Goal: Information Seeking & Learning: Learn about a topic

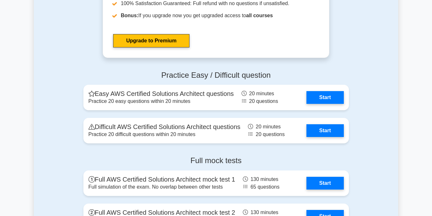
scroll to position [1336, 0]
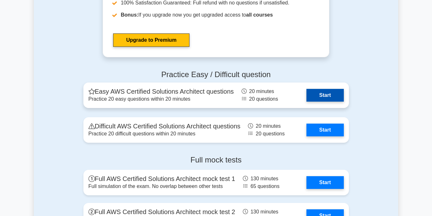
click at [325, 97] on link "Start" at bounding box center [324, 95] width 37 height 13
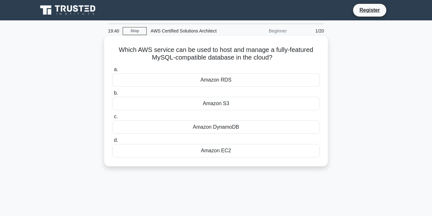
click at [151, 79] on div "Amazon RDS" at bounding box center [215, 79] width 207 height 13
click at [112, 72] on input "a. Amazon RDS" at bounding box center [112, 70] width 0 height 4
click at [190, 81] on div "Amazon RDS" at bounding box center [215, 79] width 207 height 13
click at [112, 72] on input "a. Amazon RDS" at bounding box center [112, 70] width 0 height 4
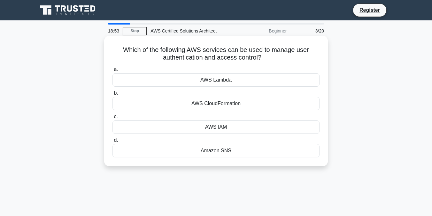
click at [189, 129] on div "AWS IAM" at bounding box center [215, 127] width 207 height 13
click at [112, 119] on input "c. AWS IAM" at bounding box center [112, 117] width 0 height 4
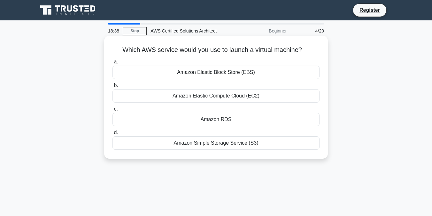
click at [175, 101] on div "Amazon Elastic Compute Cloud (EC2)" at bounding box center [215, 95] width 207 height 13
click at [112, 88] on input "b. Amazon Elastic Compute Cloud (EC2)" at bounding box center [112, 86] width 0 height 4
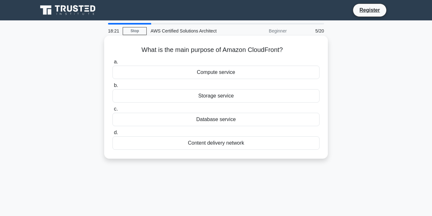
click at [190, 147] on div "Content delivery network" at bounding box center [215, 143] width 207 height 13
click at [112, 135] on input "d. Content delivery network" at bounding box center [112, 133] width 0 height 4
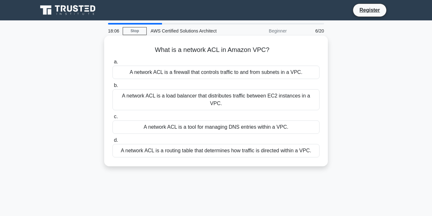
click at [163, 73] on div "A network ACL is a firewall that controls traffic to and from subnets in a VPC." at bounding box center [215, 72] width 207 height 13
click at [112, 64] on input "a. A network ACL is a firewall that controls traffic to and from subnets in a V…" at bounding box center [112, 62] width 0 height 4
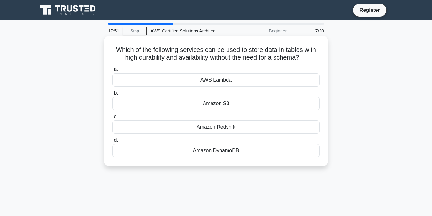
click at [156, 154] on div "Amazon DynamoDB" at bounding box center [215, 150] width 207 height 13
click at [112, 143] on input "d. Amazon DynamoDB" at bounding box center [112, 141] width 0 height 4
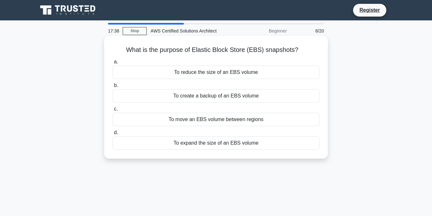
click at [135, 94] on div "To create a backup of an EBS volume" at bounding box center [215, 95] width 207 height 13
click at [112, 88] on input "b. To create a backup of an EBS volume" at bounding box center [112, 86] width 0 height 4
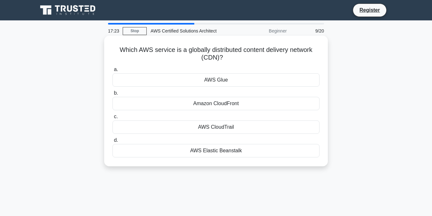
click at [132, 105] on div "Amazon CloudFront" at bounding box center [215, 103] width 207 height 13
click at [112, 95] on input "b. Amazon CloudFront" at bounding box center [112, 93] width 0 height 4
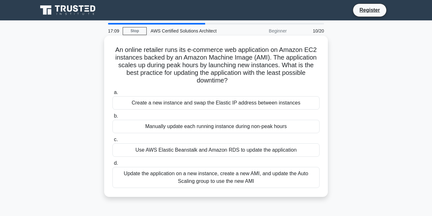
click at [175, 176] on div "Update the application on a new instance, create a new AMI, and update the Auto…" at bounding box center [215, 177] width 207 height 21
click at [112, 166] on input "d. Update the application on a new instance, create a new AMI, and update the A…" at bounding box center [112, 164] width 0 height 4
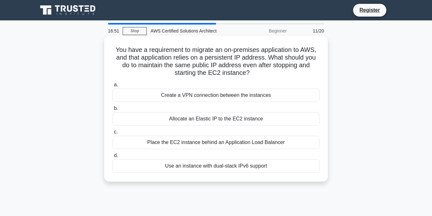
click at [170, 122] on div "Allocate an Elastic IP to the EC2 instance" at bounding box center [215, 118] width 207 height 13
click at [112, 111] on input "b. Allocate an Elastic IP to the EC2 instance" at bounding box center [112, 109] width 0 height 4
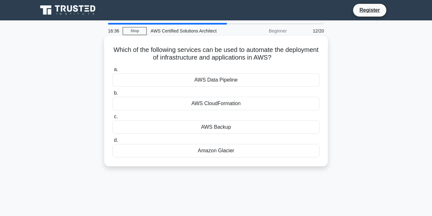
click at [173, 107] on div "AWS CloudFormation" at bounding box center [215, 103] width 207 height 13
click at [112, 95] on input "b. AWS CloudFormation" at bounding box center [112, 93] width 0 height 4
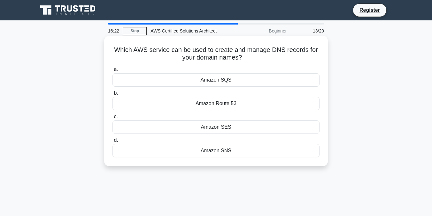
click at [188, 104] on div "Amazon Route 53" at bounding box center [215, 103] width 207 height 13
click at [112, 95] on input "b. Amazon Route 53" at bounding box center [112, 93] width 0 height 4
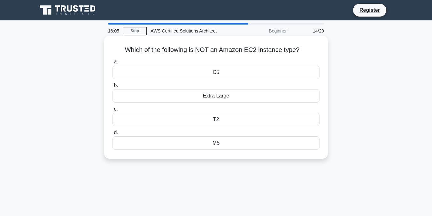
click at [148, 99] on div "Extra Large" at bounding box center [215, 95] width 207 height 13
click at [112, 88] on input "b. Extra Large" at bounding box center [112, 86] width 0 height 4
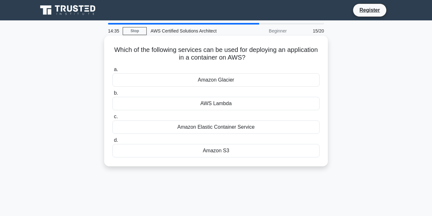
click at [137, 126] on div "Amazon Elastic Container Service" at bounding box center [215, 127] width 207 height 13
click at [112, 119] on input "c. Amazon Elastic Container Service" at bounding box center [112, 117] width 0 height 4
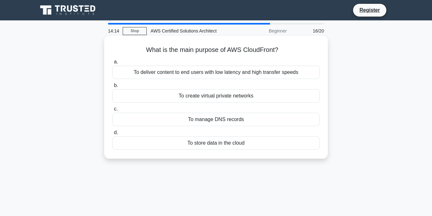
click at [143, 73] on div "To deliver content to end users with low latency and high transfer speeds" at bounding box center [215, 72] width 207 height 13
click at [112, 64] on input "a. To deliver content to end users with low latency and high transfer speeds" at bounding box center [112, 62] width 0 height 4
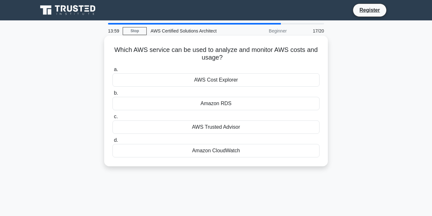
click at [152, 81] on div "AWS Cost Explorer" at bounding box center [215, 79] width 207 height 13
click at [112, 72] on input "a. AWS Cost Explorer" at bounding box center [112, 70] width 0 height 4
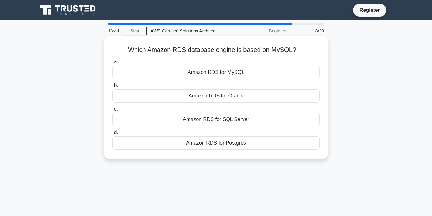
click at [140, 78] on div "Amazon RDS for MySQL" at bounding box center [215, 72] width 207 height 13
click at [112, 64] on input "a. Amazon RDS for MySQL" at bounding box center [112, 62] width 0 height 4
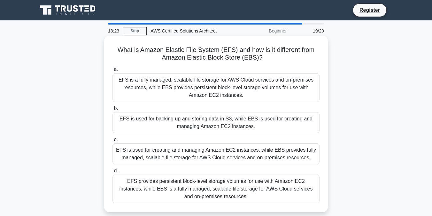
click at [135, 92] on div "EFS is a fully managed, scalable file storage for AWS Cloud services and on-pre…" at bounding box center [215, 87] width 207 height 29
click at [112, 72] on input "a. EFS is a fully managed, scalable file storage for AWS Cloud services and on-…" at bounding box center [112, 70] width 0 height 4
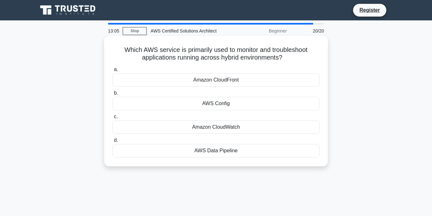
click at [155, 130] on div "Amazon CloudWatch" at bounding box center [215, 127] width 207 height 13
click at [112, 119] on input "c. Amazon CloudWatch" at bounding box center [112, 117] width 0 height 4
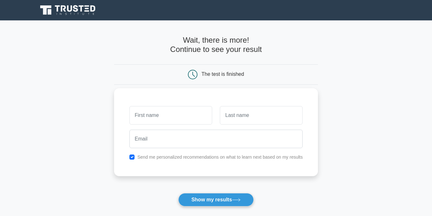
type input "E"
type input "[PERSON_NAME]"
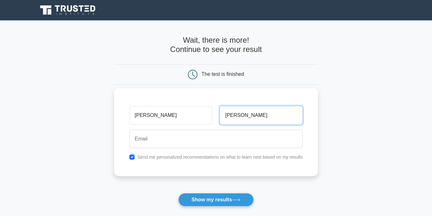
type input "Acosta"
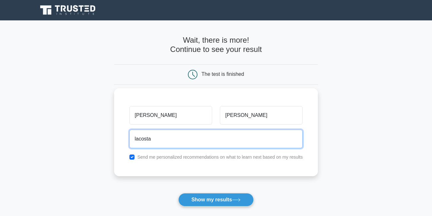
type input "lacostapiedra@gmail.com"
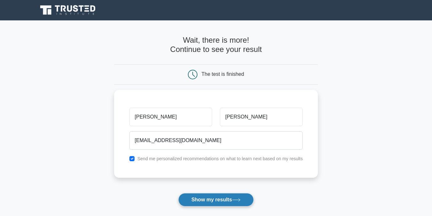
click at [217, 201] on button "Show my results" at bounding box center [215, 199] width 75 height 13
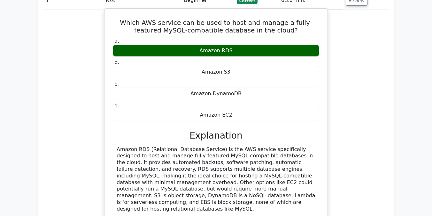
scroll to position [495, 0]
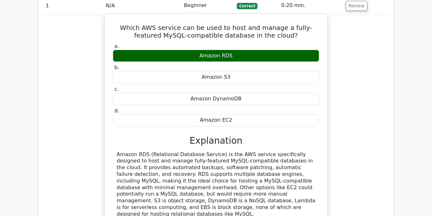
click at [207, 71] on div "Amazon S3" at bounding box center [216, 77] width 206 height 12
click at [199, 71] on div "Amazon S3" at bounding box center [216, 77] width 206 height 12
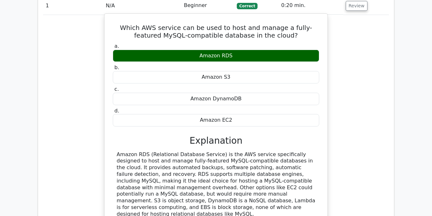
click at [199, 71] on div "Amazon S3" at bounding box center [216, 77] width 206 height 12
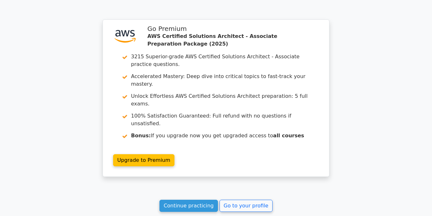
scroll to position [1148, 0]
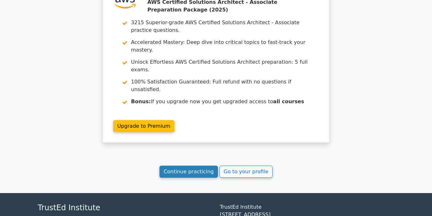
click at [187, 166] on link "Continue practicing" at bounding box center [188, 172] width 58 height 12
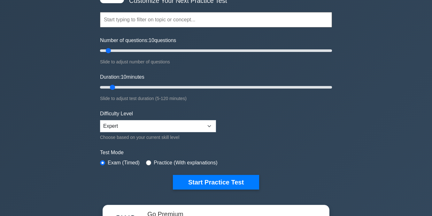
scroll to position [56, 0]
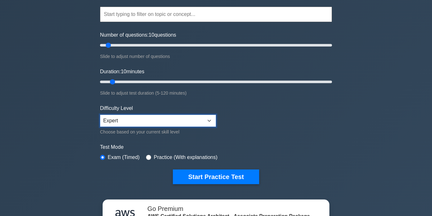
click at [166, 119] on select "Beginner Intermediate Expert" at bounding box center [158, 121] width 116 height 12
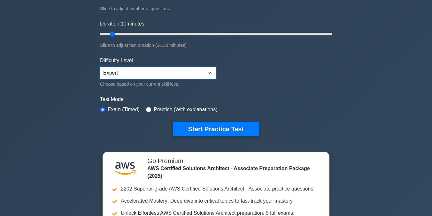
scroll to position [108, 0]
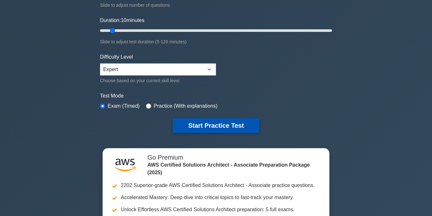
click at [212, 126] on button "Start Practice Test" at bounding box center [216, 125] width 86 height 15
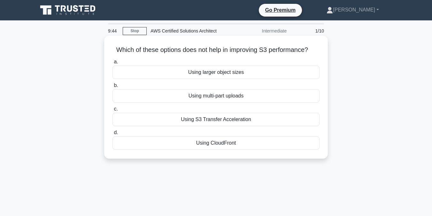
click at [140, 75] on div "Using larger object sizes" at bounding box center [215, 72] width 207 height 13
click at [112, 64] on input "a. Using larger object sizes" at bounding box center [112, 62] width 0 height 4
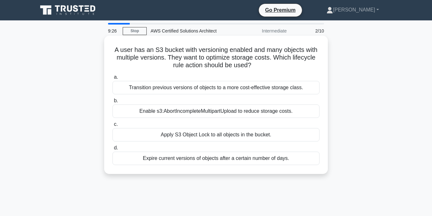
click at [164, 90] on div "Transition previous versions of objects to a more cost-effective storage class." at bounding box center [215, 87] width 207 height 13
click at [112, 79] on input "a. Transition previous versions of objects to a more cost-effective storage cla…" at bounding box center [112, 77] width 0 height 4
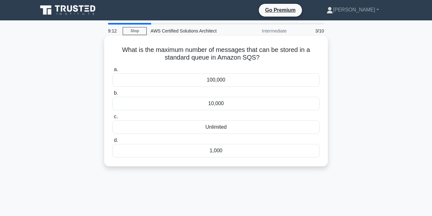
click at [152, 130] on div "Unlimited" at bounding box center [215, 127] width 207 height 13
click at [112, 119] on input "c. Unlimited" at bounding box center [112, 117] width 0 height 4
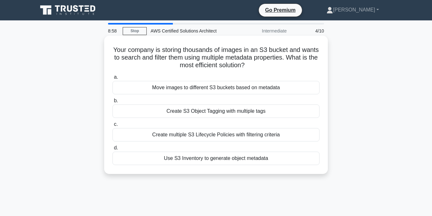
click at [153, 107] on div "Create S3 Object Tagging with multiple tags" at bounding box center [215, 111] width 207 height 13
click at [112, 103] on input "b. Create S3 Object Tagging with multiple tags" at bounding box center [112, 101] width 0 height 4
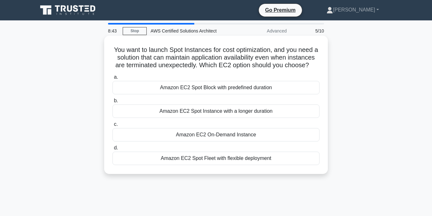
click at [165, 162] on div "Amazon EC2 Spot Fleet with flexible deployment" at bounding box center [215, 158] width 207 height 13
click at [112, 150] on input "d. Amazon EC2 Spot Fleet with flexible deployment" at bounding box center [112, 148] width 0 height 4
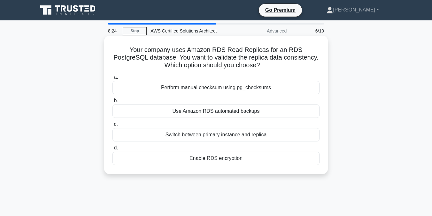
click at [163, 88] on div "Perform manual checksum using pg_checksums" at bounding box center [215, 87] width 207 height 13
click at [112, 79] on input "a. Perform manual checksum using pg_checksums" at bounding box center [112, 77] width 0 height 4
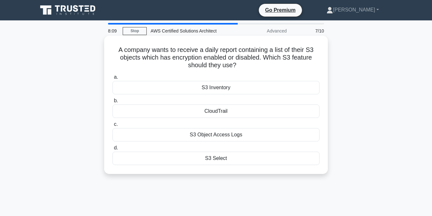
click at [160, 88] on div "S3 Inventory" at bounding box center [215, 87] width 207 height 13
click at [112, 79] on input "a. S3 Inventory" at bounding box center [112, 77] width 0 height 4
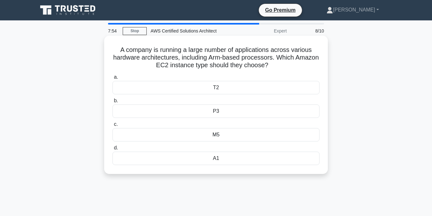
click at [148, 157] on div "A1" at bounding box center [215, 158] width 207 height 13
click at [112, 150] on input "d. A1" at bounding box center [112, 148] width 0 height 4
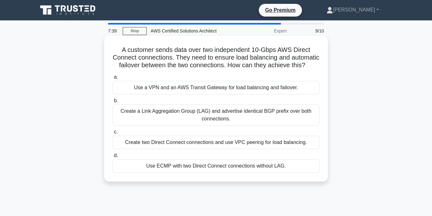
click at [141, 116] on div "Create a Link Aggregation Group (LAG) and advertise identical BGP prefix over b…" at bounding box center [215, 115] width 207 height 21
click at [112, 103] on input "b. Create a Link Aggregation Group (LAG) and advertise identical BGP prefix ove…" at bounding box center [112, 101] width 0 height 4
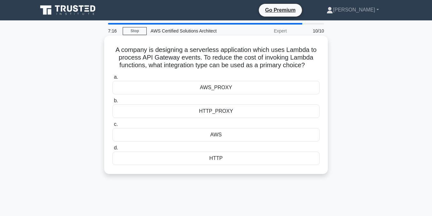
click at [167, 135] on div "AWS" at bounding box center [215, 134] width 207 height 13
click at [112, 127] on input "c. AWS" at bounding box center [112, 125] width 0 height 4
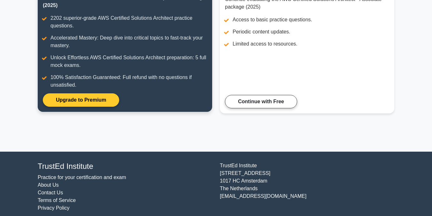
scroll to position [111, 0]
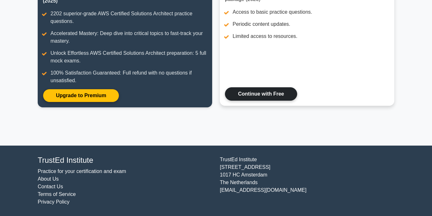
click at [262, 96] on link "Continue with Free" at bounding box center [261, 93] width 72 height 13
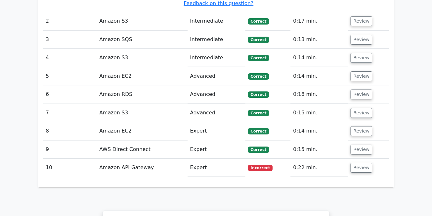
scroll to position [779, 0]
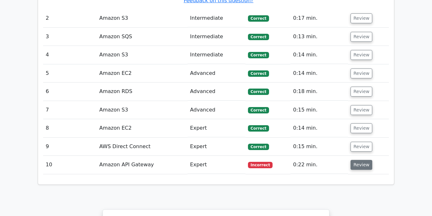
click at [367, 160] on button "Review" at bounding box center [361, 165] width 22 height 10
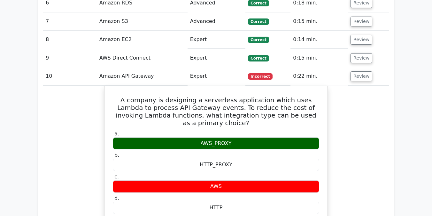
scroll to position [865, 0]
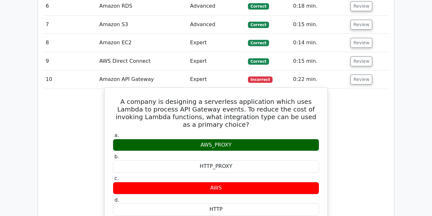
drag, startPoint x: 232, startPoint y: 99, endPoint x: 200, endPoint y: 100, distance: 32.6
click at [200, 139] on div "AWS_PROXY" at bounding box center [216, 145] width 206 height 12
copy div "AWS_PROXY"
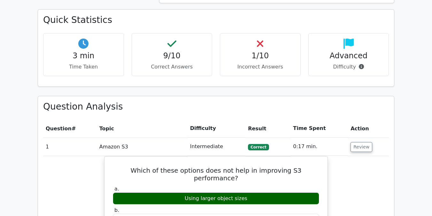
scroll to position [404, 0]
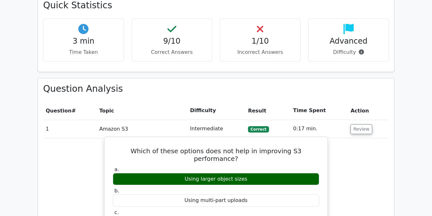
click at [214, 195] on div "Using multi-part uploads" at bounding box center [216, 201] width 206 height 12
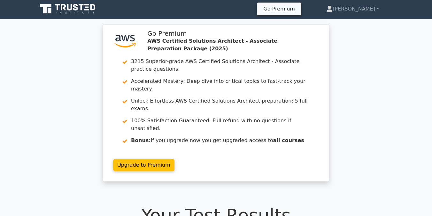
scroll to position [0, 0]
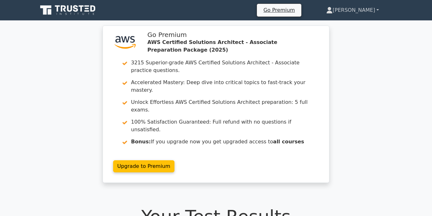
click at [370, 11] on link "[PERSON_NAME]" at bounding box center [352, 10] width 83 height 13
click at [343, 36] on link "Settings" at bounding box center [336, 35] width 50 height 10
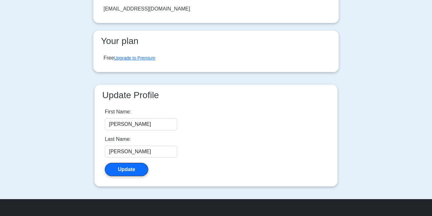
scroll to position [78, 0]
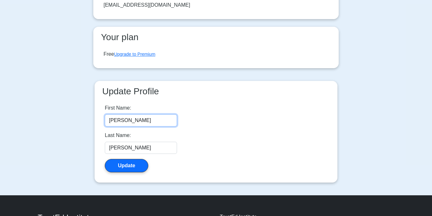
click at [149, 120] on input "[PERSON_NAME]" at bounding box center [141, 121] width 72 height 12
type input "[PERSON_NAME]"
click at [136, 171] on button "Update" at bounding box center [126, 165] width 43 height 13
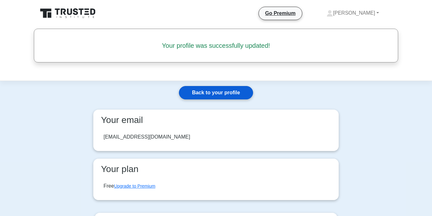
click at [214, 91] on link "Back to your profile" at bounding box center [216, 92] width 74 height 13
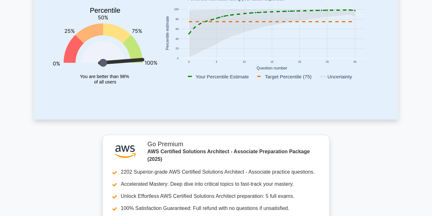
scroll to position [49, 0]
